Goal: Information Seeking & Learning: Find specific fact

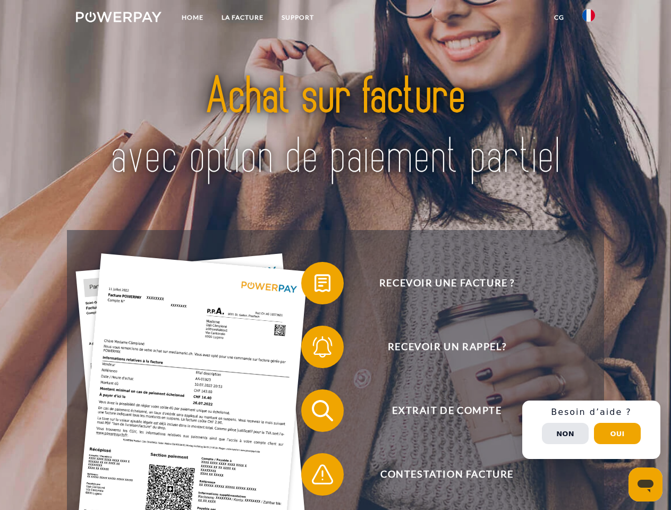
click at [118, 19] on img at bounding box center [118, 17] width 85 height 11
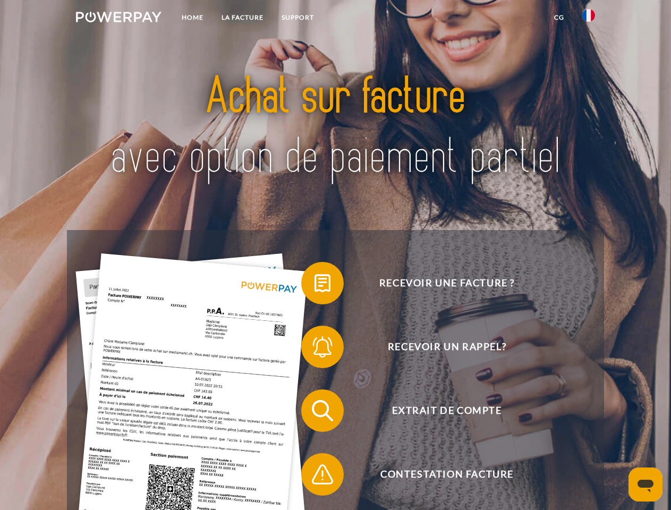
click at [588, 19] on img at bounding box center [588, 15] width 13 height 13
click at [559, 18] on link "CG" at bounding box center [559, 17] width 28 height 19
click at [314, 285] on span at bounding box center [306, 282] width 53 height 53
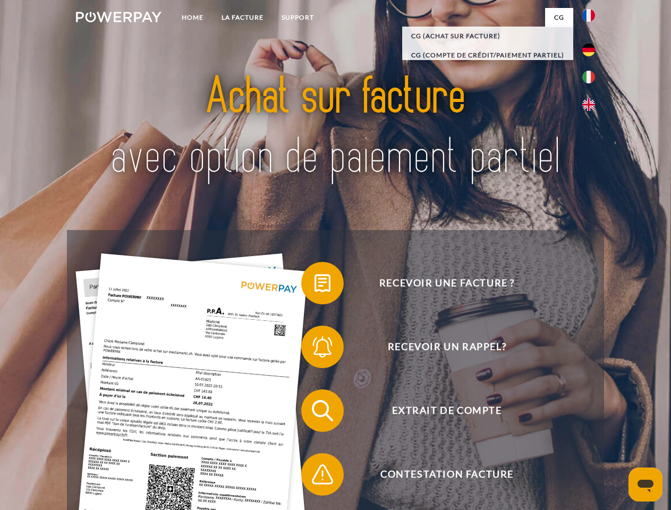
click at [314, 349] on span at bounding box center [306, 346] width 53 height 53
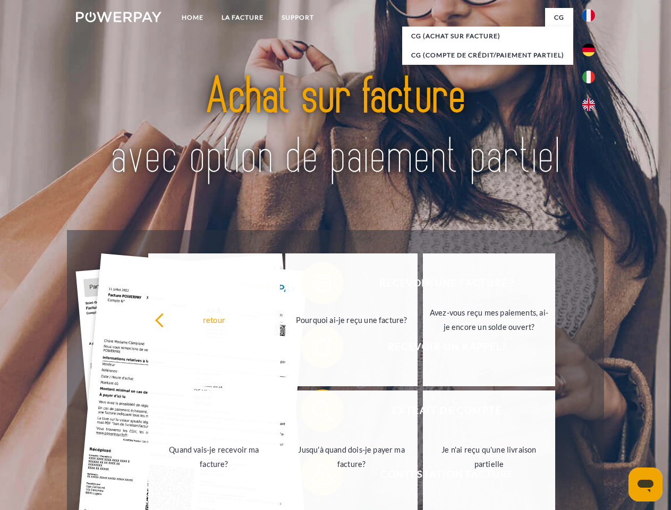
click at [314, 413] on link "Jusqu'à quand dois-je payer ma facture?" at bounding box center [351, 456] width 132 height 133
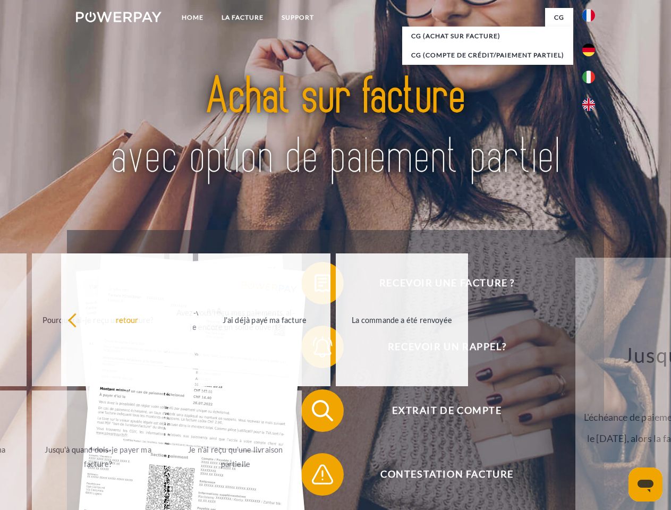
click at [314, 476] on span at bounding box center [306, 474] width 53 height 53
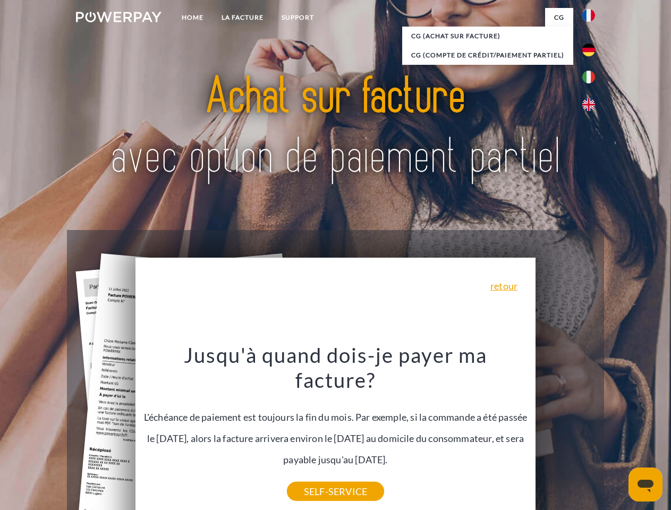
click at [591, 430] on div "Recevoir une facture ? Recevoir un rappel? Extrait de compte retour" at bounding box center [335, 442] width 536 height 425
click at [565, 432] on span "Extrait de compte" at bounding box center [447, 410] width 260 height 42
click at [617, 433] on header "Home LA FACTURE Support" at bounding box center [335, 366] width 671 height 733
